Goal: Task Accomplishment & Management: Manage account settings

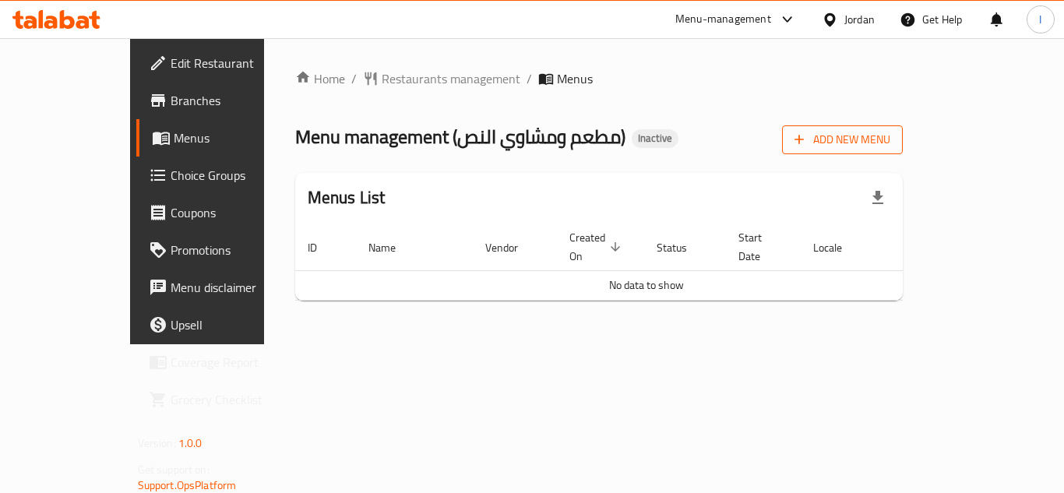
click at [902, 128] on button "Add New Menu" at bounding box center [842, 139] width 121 height 29
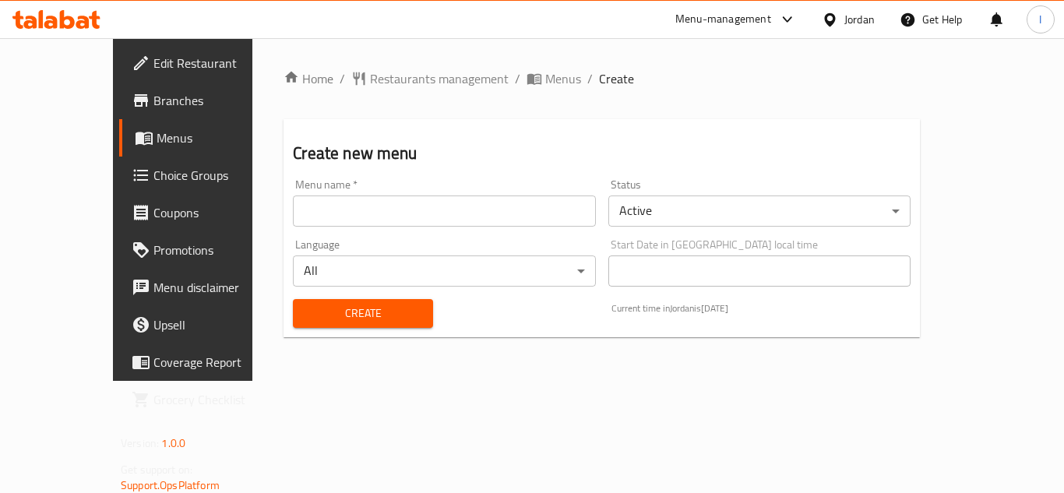
click at [293, 199] on input "text" at bounding box center [444, 210] width 302 height 31
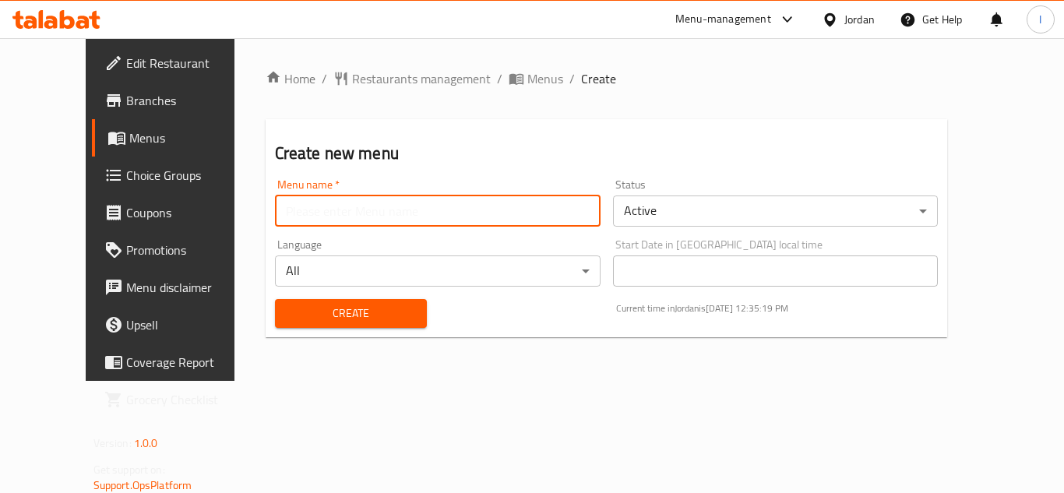
type input "."
click at [316, 322] on span "Create" at bounding box center [350, 313] width 127 height 19
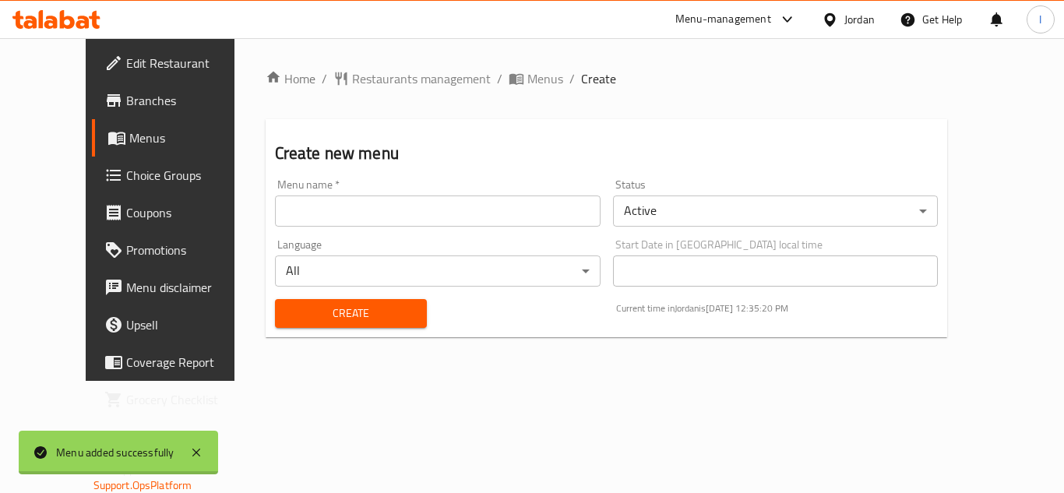
click at [93, 140] on div "Edit Restaurant Branches Menus Choice Groups Coupons Promotions Menu disclaimer…" at bounding box center [532, 209] width 893 height 343
click at [129, 140] on span "Menus" at bounding box center [189, 137] width 121 height 19
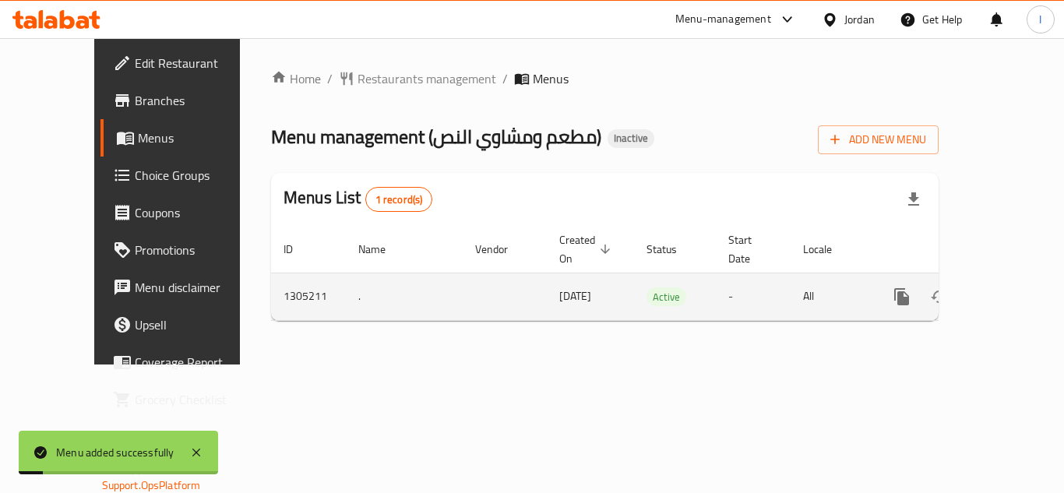
click at [1014, 278] on link "enhanced table" at bounding box center [1013, 296] width 37 height 37
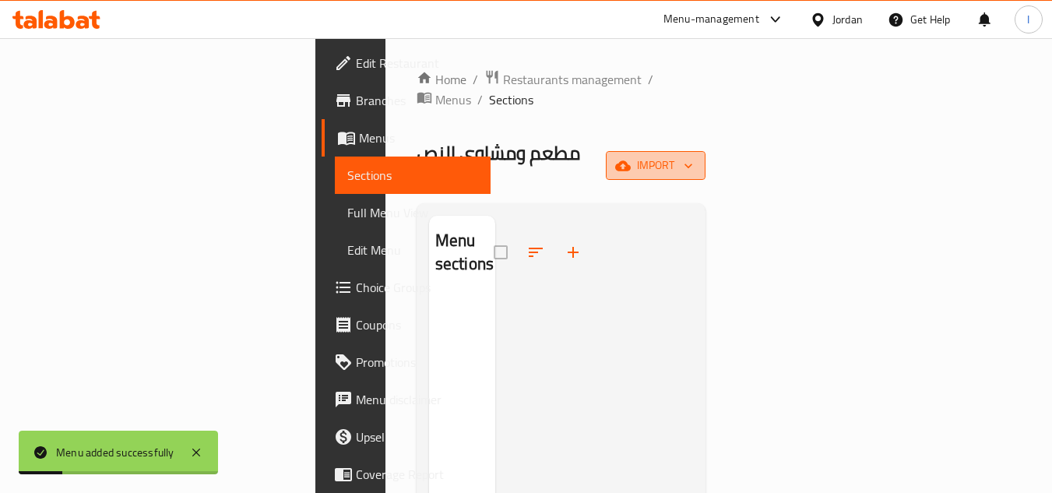
click at [693, 156] on span "import" at bounding box center [655, 165] width 75 height 19
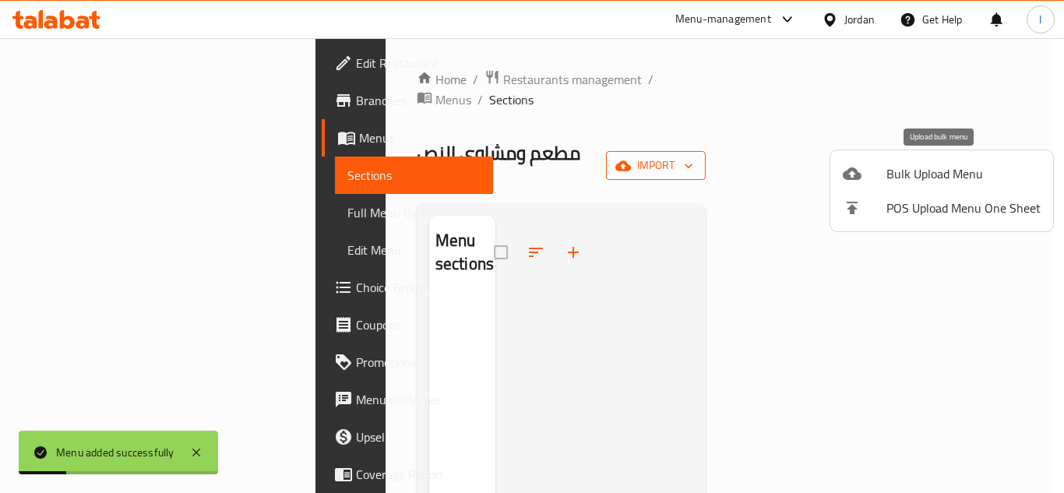
click at [959, 164] on span "Bulk Upload Menu" at bounding box center [963, 173] width 154 height 19
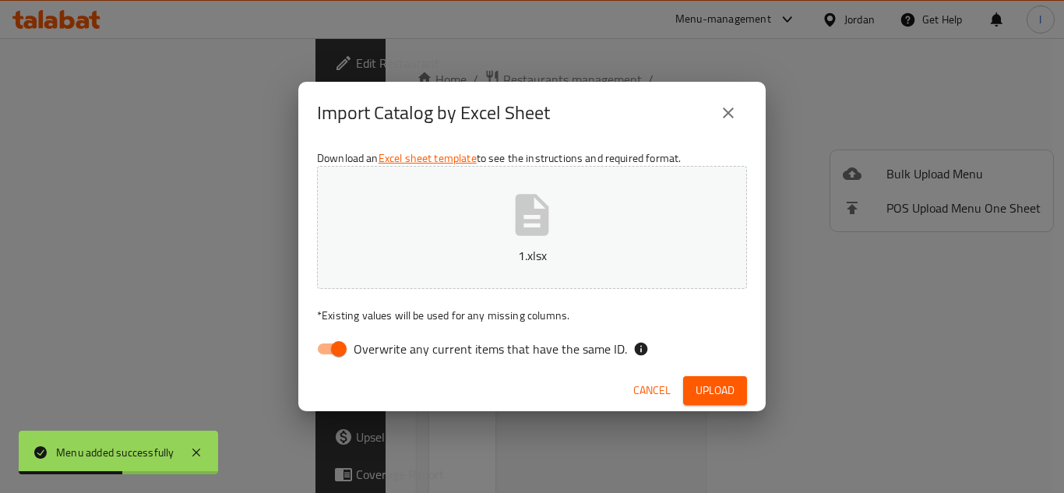
click at [398, 350] on span "Overwrite any current items that have the same ID." at bounding box center [489, 348] width 273 height 19
click at [383, 350] on input "Overwrite any current items that have the same ID." at bounding box center [338, 349] width 89 height 30
checkbox input "false"
click at [739, 383] on button "Upload" at bounding box center [715, 390] width 64 height 29
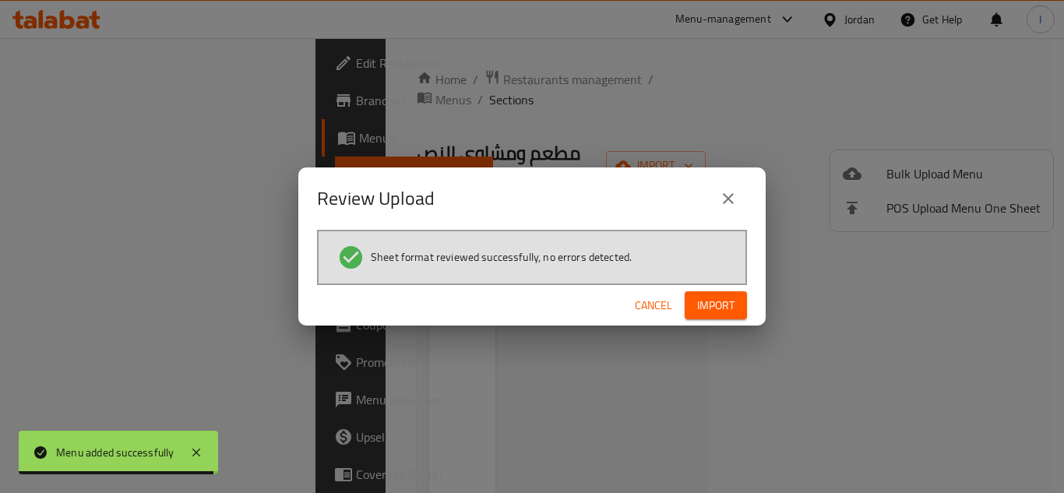
click at [718, 318] on button "Import" at bounding box center [715, 305] width 62 height 29
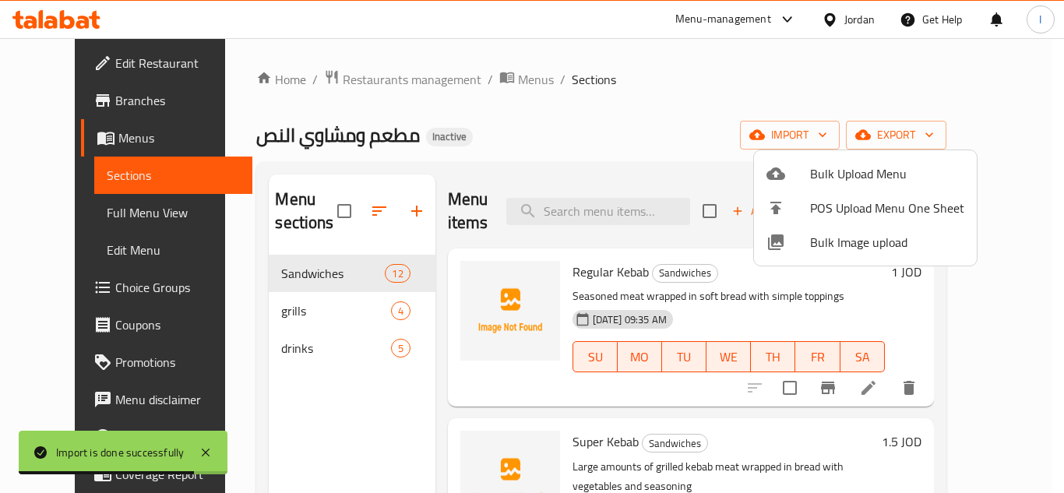
click at [69, 97] on div at bounding box center [532, 246] width 1064 height 493
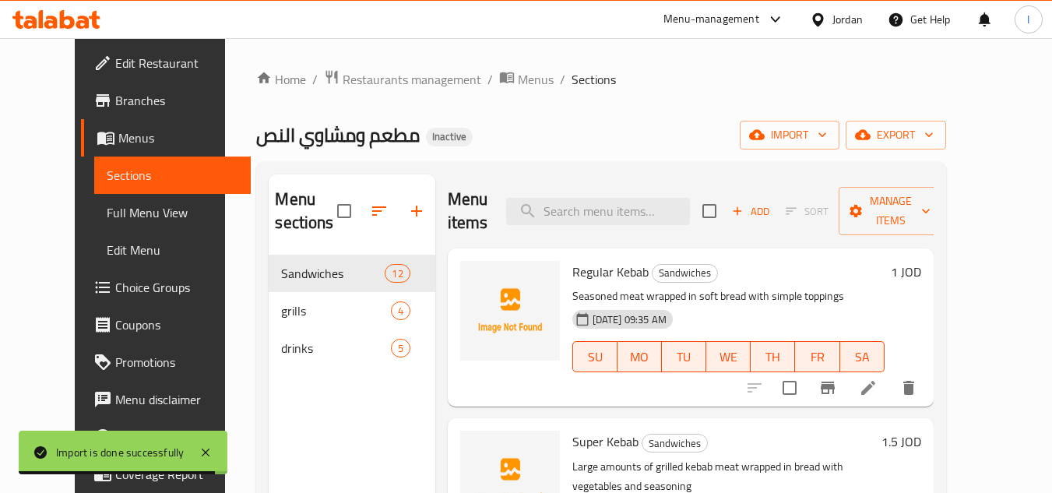
click at [115, 97] on span "Branches" at bounding box center [176, 100] width 123 height 19
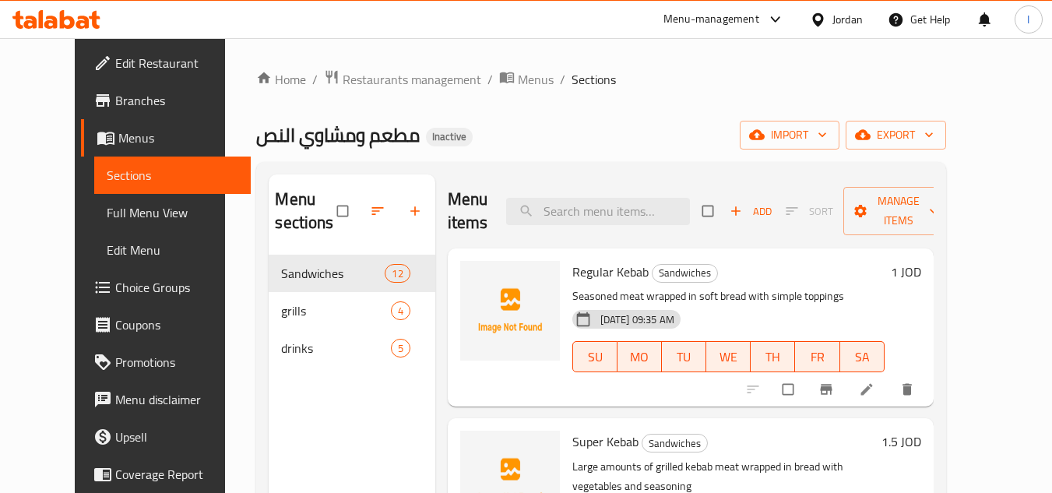
click at [125, 69] on span "Edit Restaurant" at bounding box center [176, 63] width 123 height 19
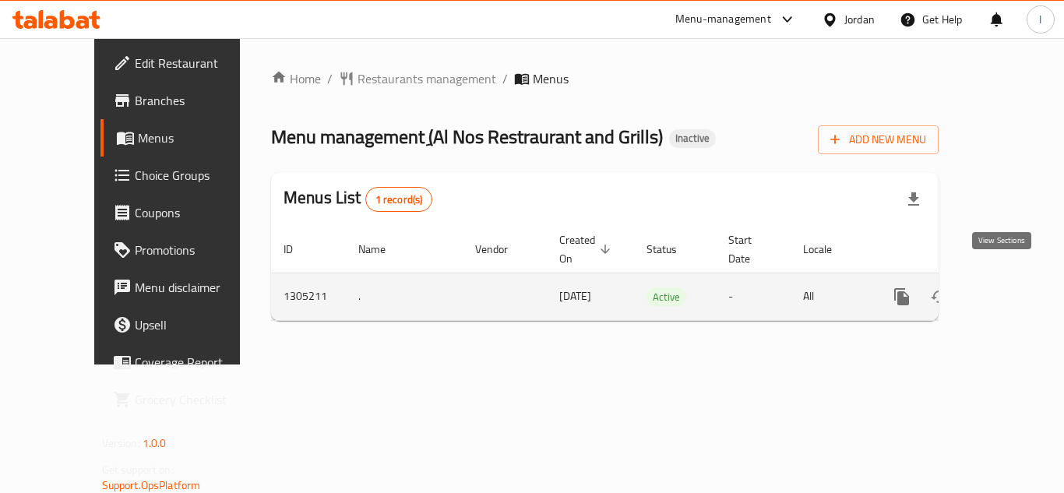
click at [1014, 278] on link "enhanced table" at bounding box center [1013, 296] width 37 height 37
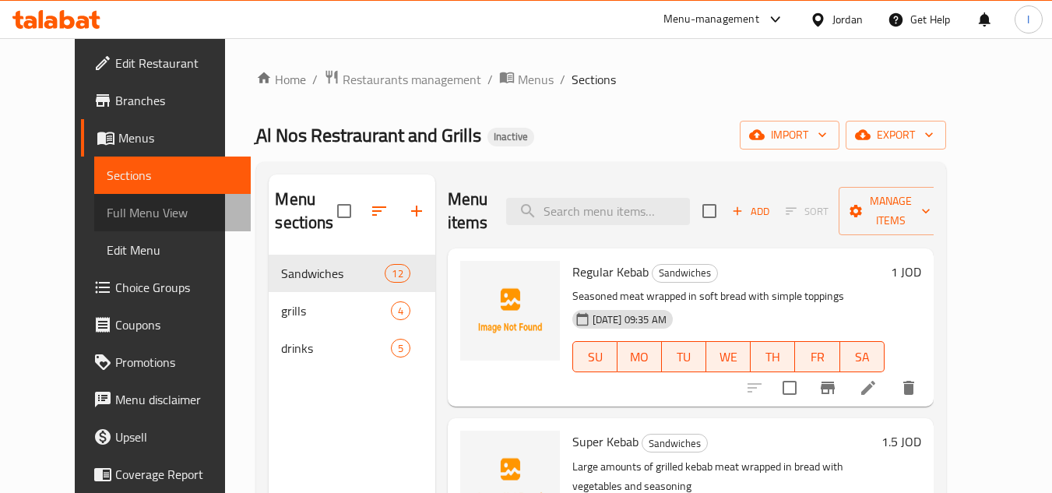
click at [123, 210] on span "Full Menu View" at bounding box center [173, 212] width 132 height 19
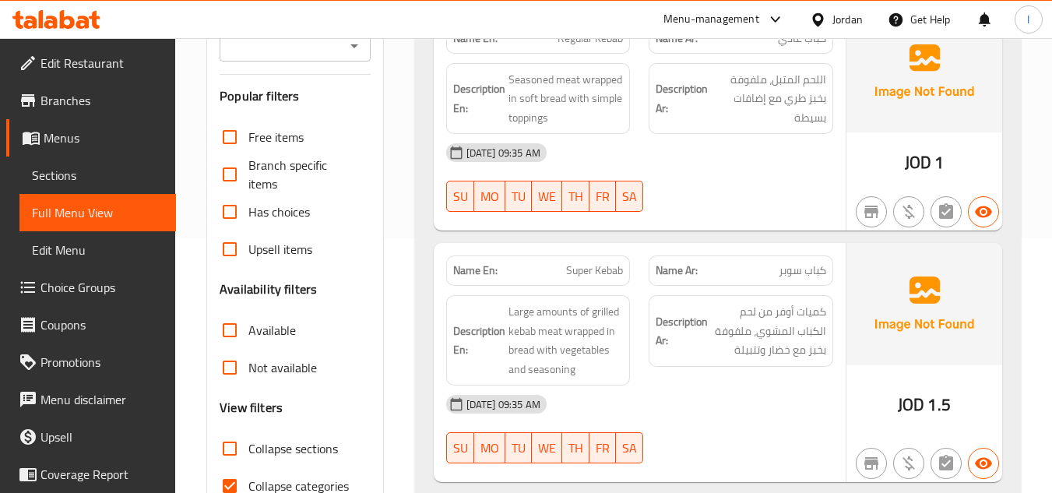
scroll to position [545, 0]
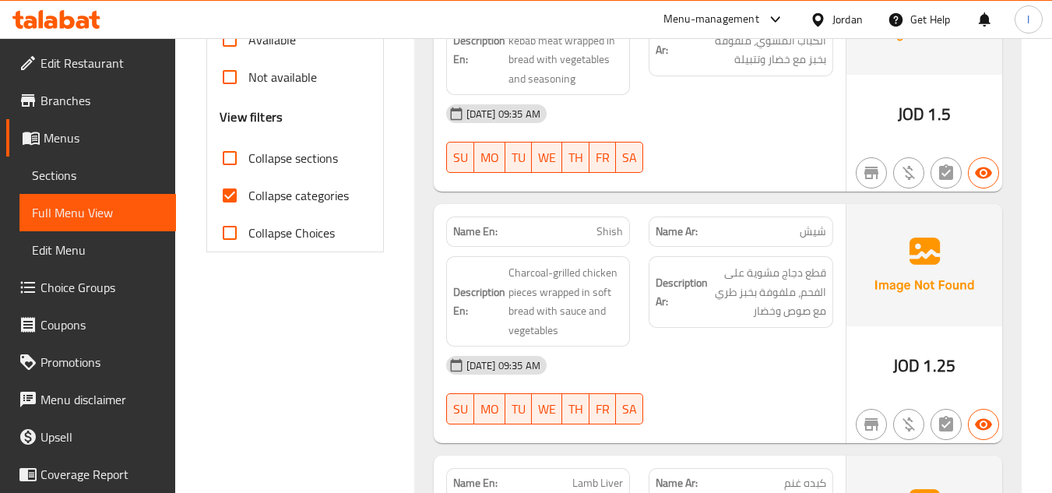
click at [255, 186] on span "Collapse categories" at bounding box center [298, 195] width 100 height 19
click at [248, 186] on input "Collapse categories" at bounding box center [229, 195] width 37 height 37
checkbox input "false"
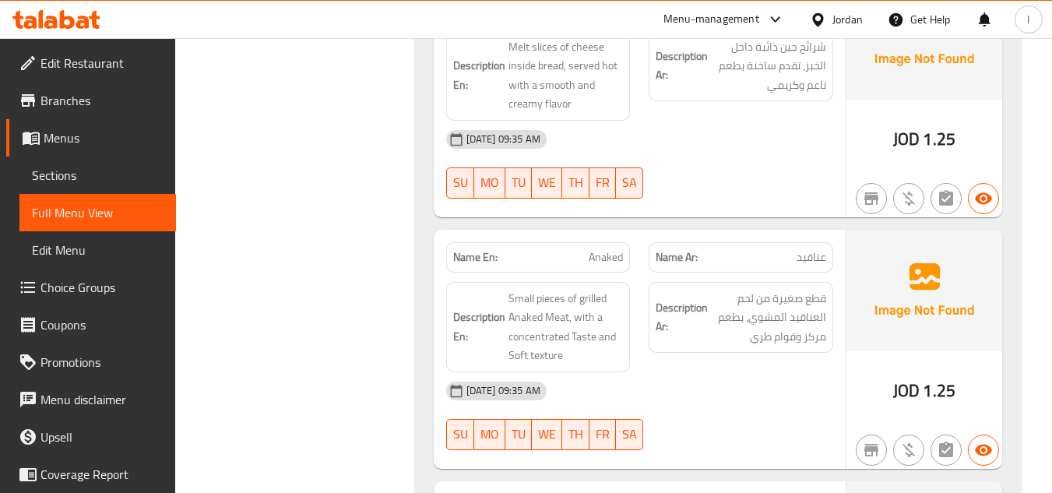
scroll to position [2647, 0]
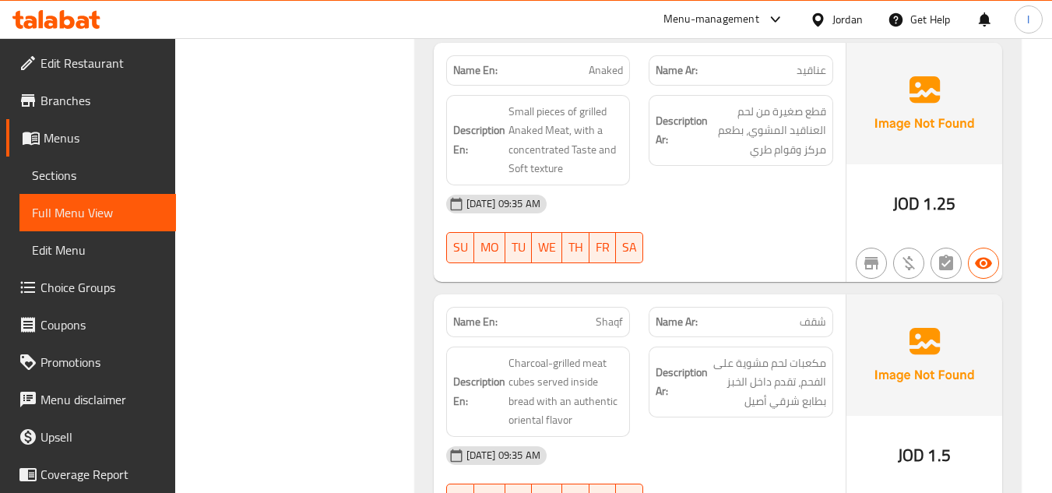
click at [1050, 225] on div "Home / Restaurants management / Menus / Full menu view Export Menu . Active Fil…" at bounding box center [613, 399] width 877 height 6016
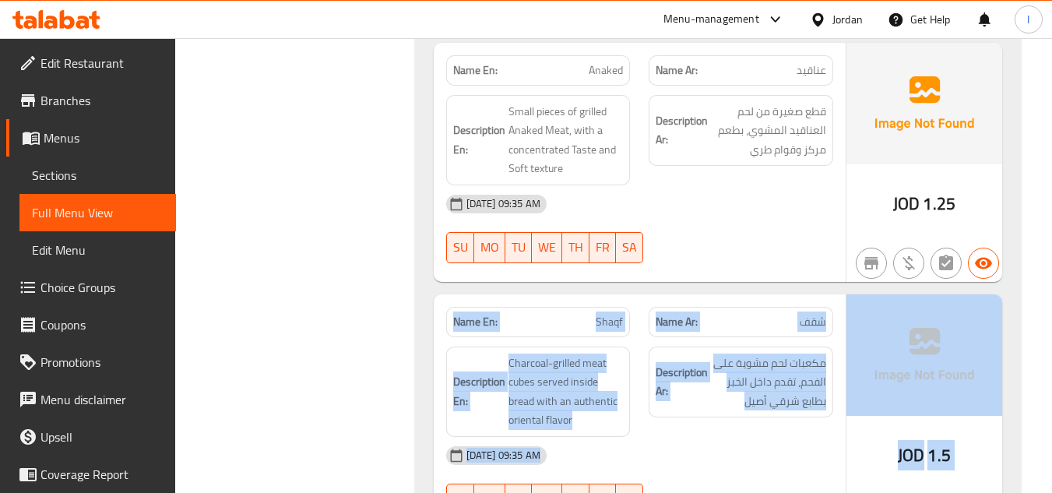
drag, startPoint x: 1051, startPoint y: 225, endPoint x: 1063, endPoint y: 452, distance: 227.7
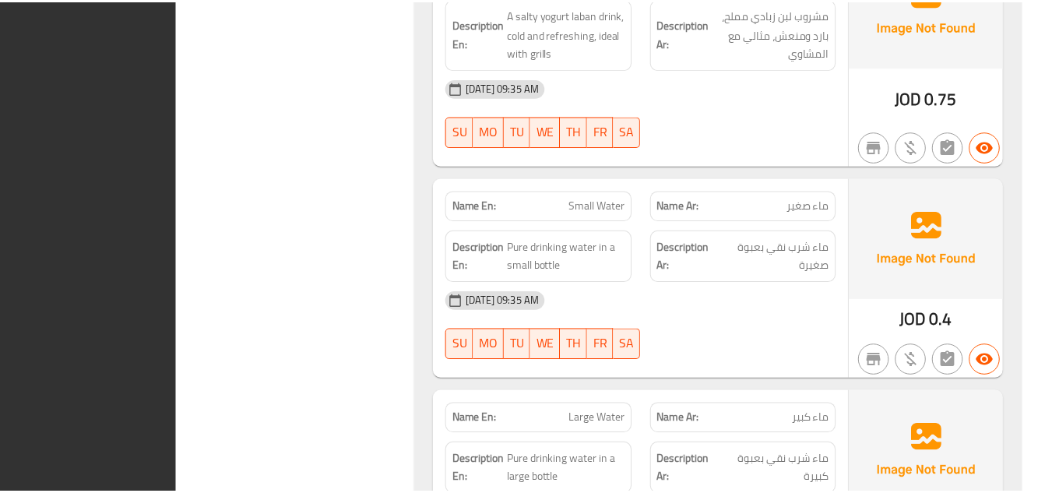
scroll to position [5544, 0]
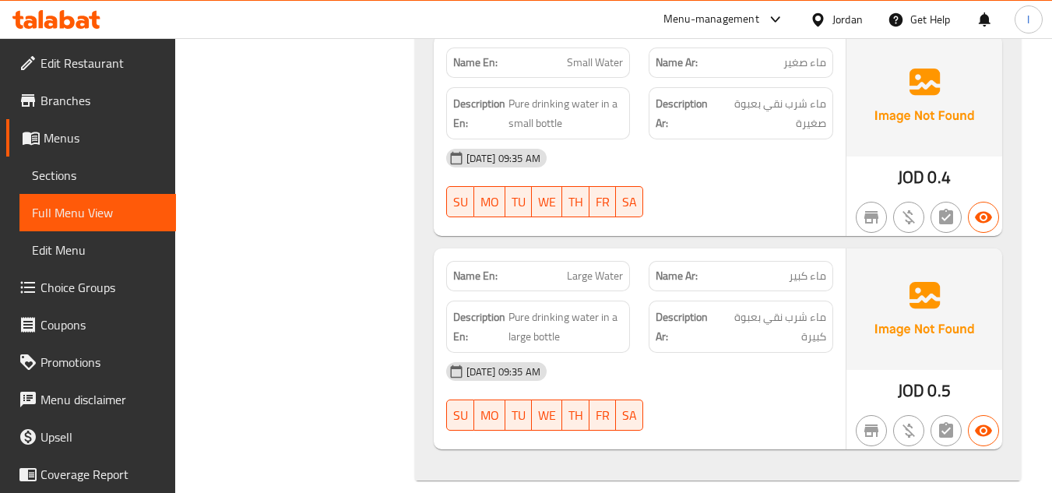
click at [844, 12] on div "Jordan" at bounding box center [847, 19] width 30 height 17
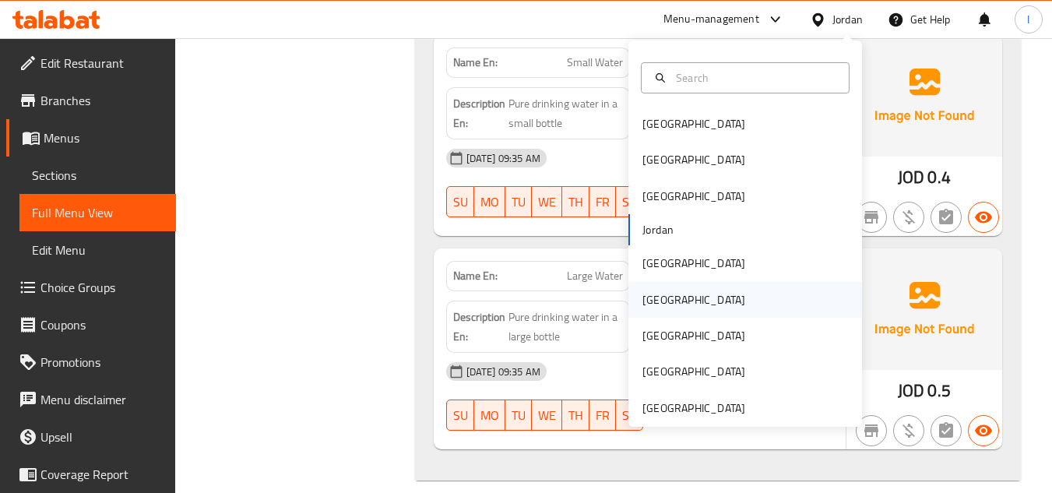
click at [654, 297] on div "[GEOGRAPHIC_DATA]" at bounding box center [693, 299] width 103 height 17
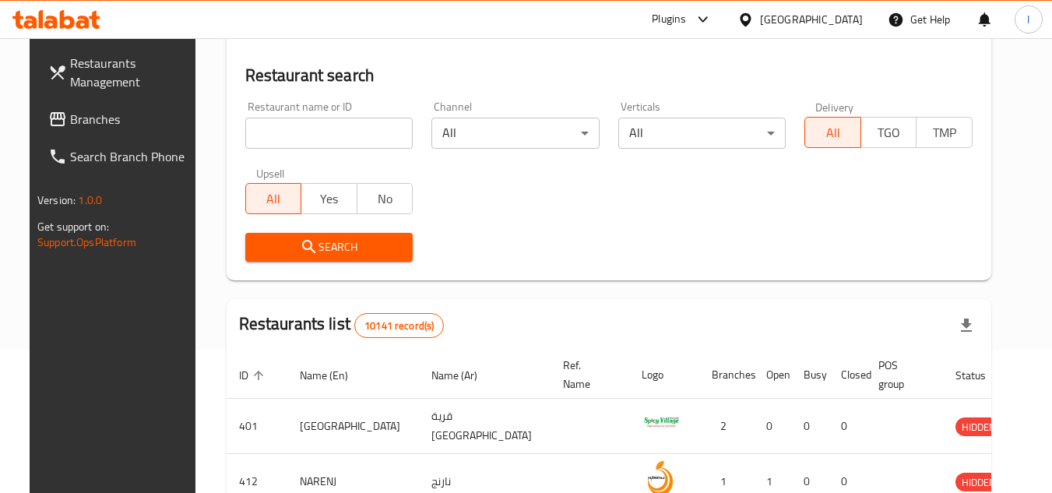
scroll to position [686, 0]
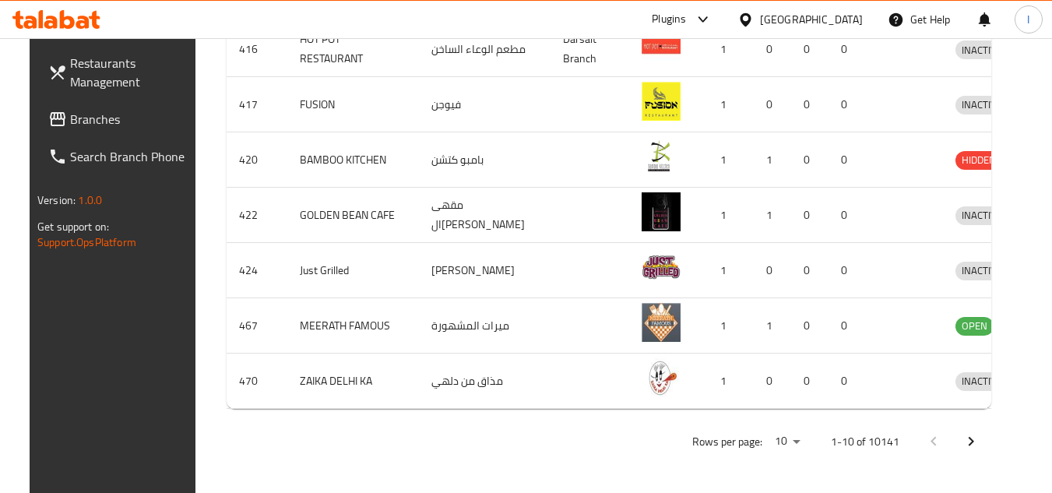
click at [686, 24] on div "Plugins" at bounding box center [669, 19] width 34 height 19
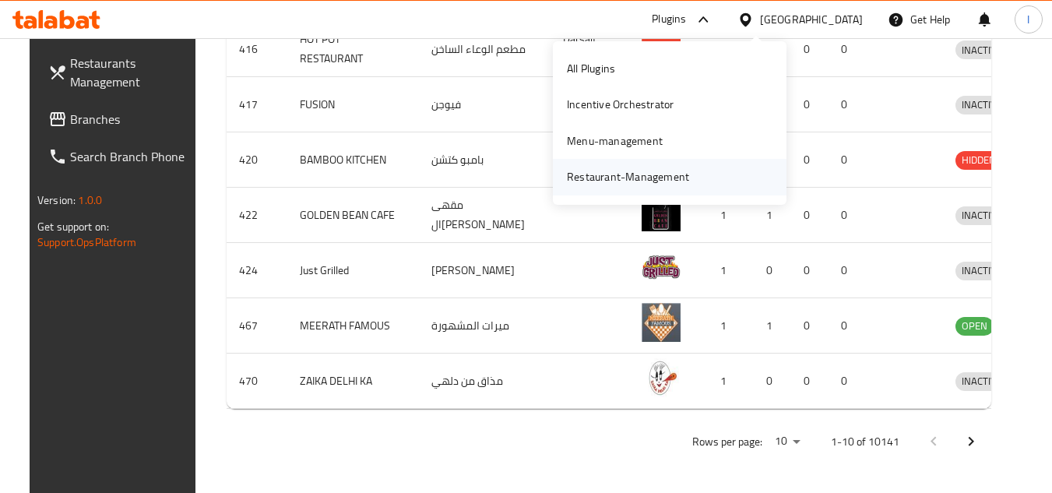
click at [655, 174] on div "Restaurant-Management" at bounding box center [628, 176] width 122 height 17
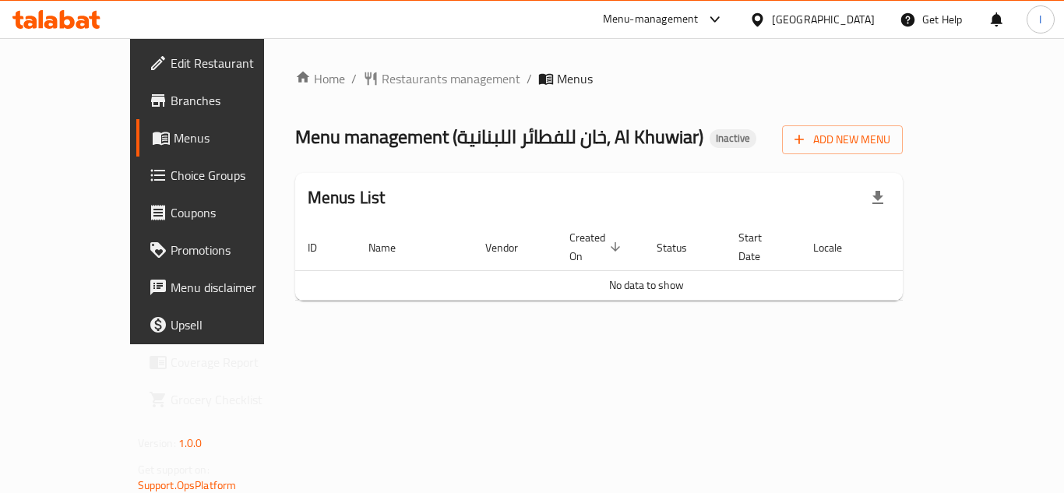
click at [772, 24] on div at bounding box center [760, 19] width 23 height 17
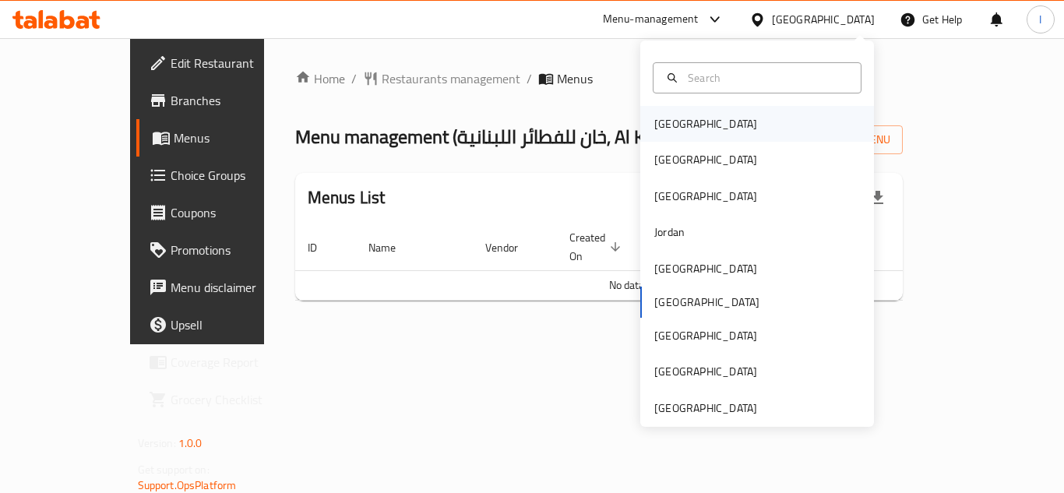
click at [698, 121] on div "[GEOGRAPHIC_DATA]" at bounding box center [757, 124] width 234 height 36
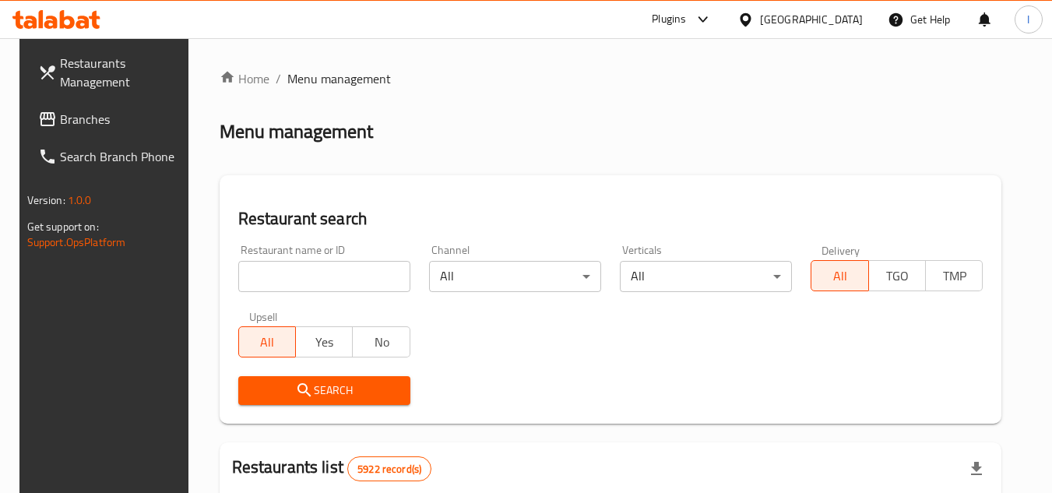
click at [686, 19] on div "Plugins" at bounding box center [669, 19] width 34 height 19
click at [631, 168] on div "Restaurant-Management" at bounding box center [619, 176] width 122 height 17
